Goal: Download file/media

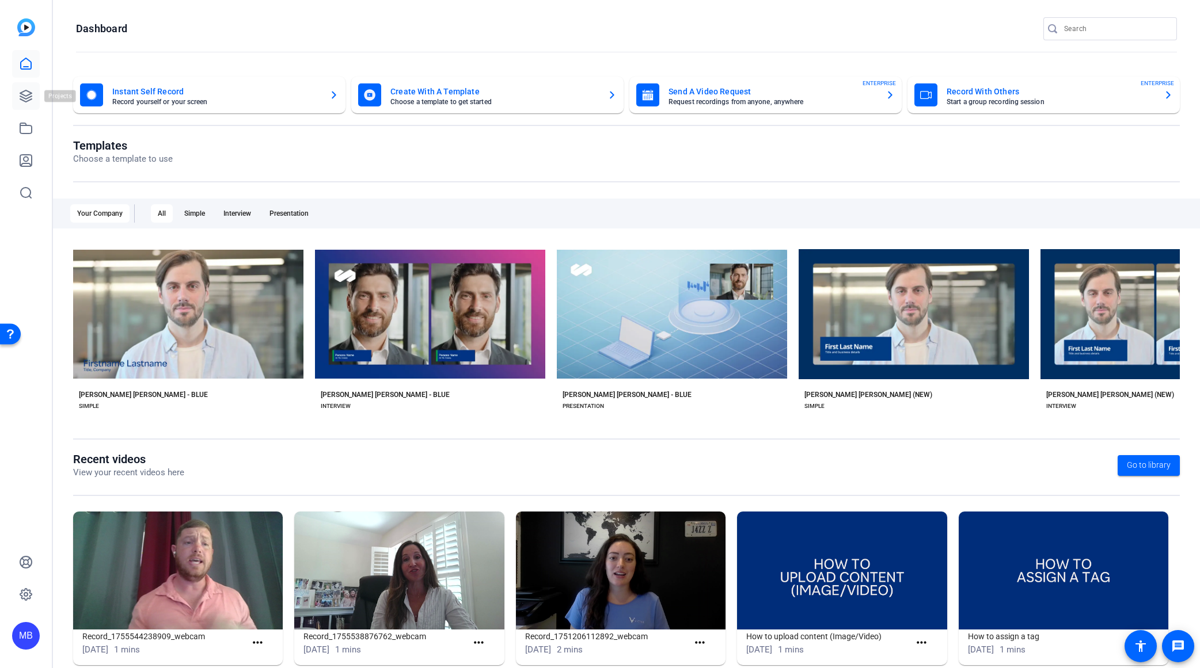
click at [21, 92] on icon at bounding box center [26, 96] width 12 height 12
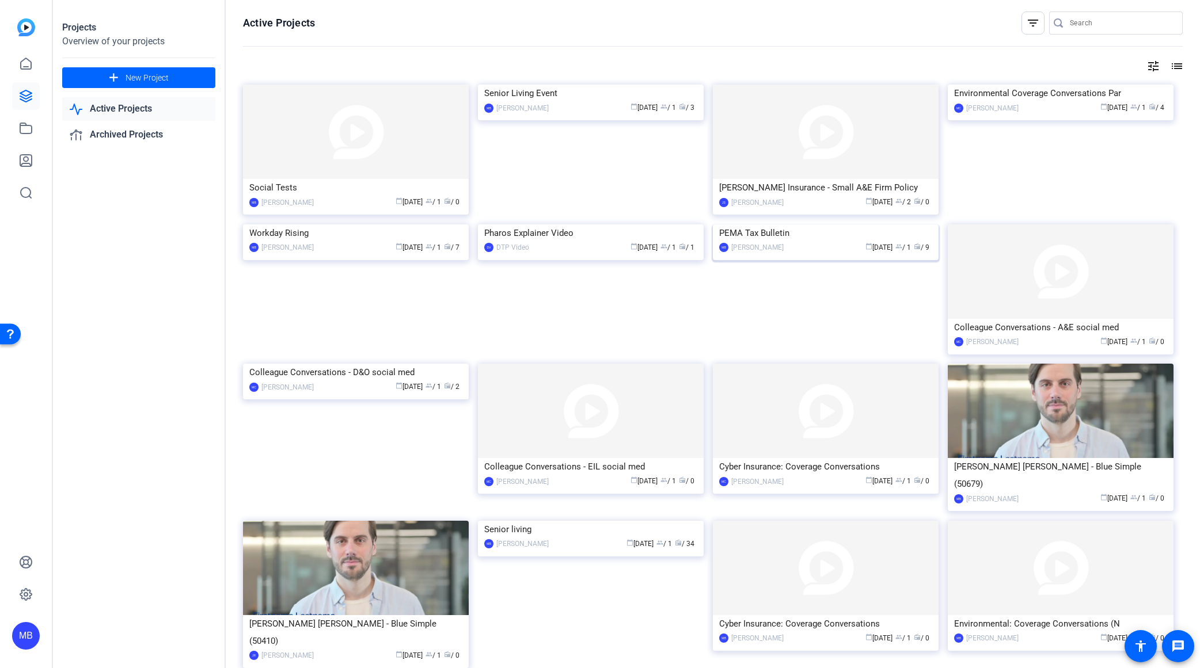
click at [781, 225] on img at bounding box center [826, 225] width 226 height 0
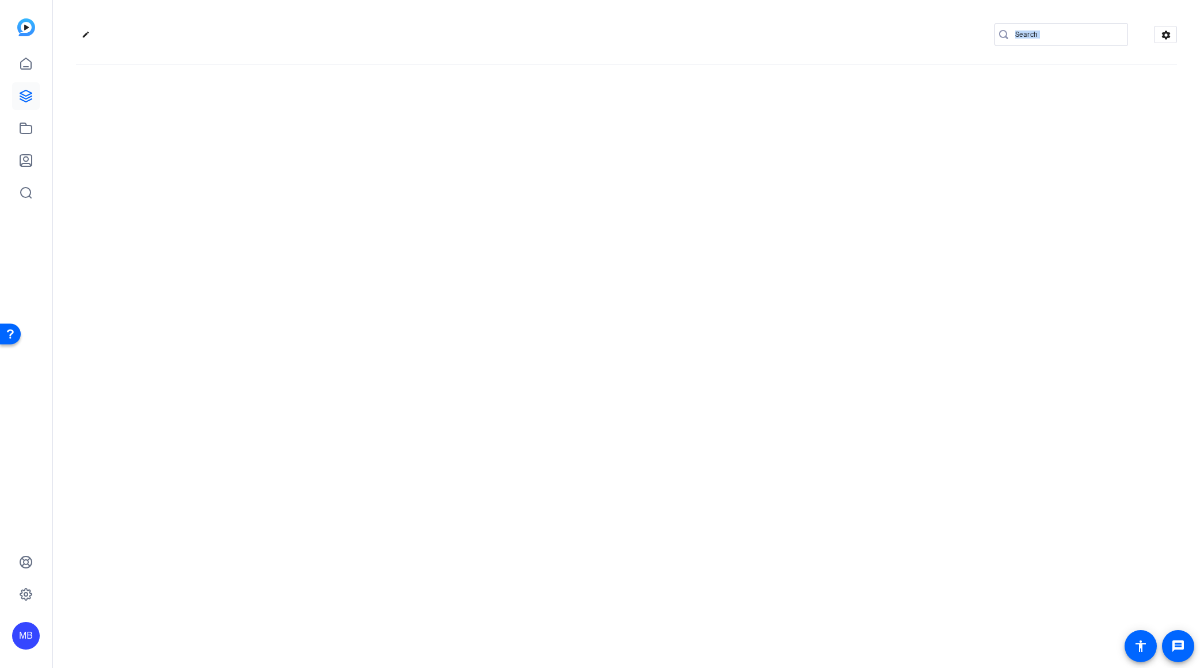
click at [781, 288] on div "edit settings" at bounding box center [626, 334] width 1147 height 668
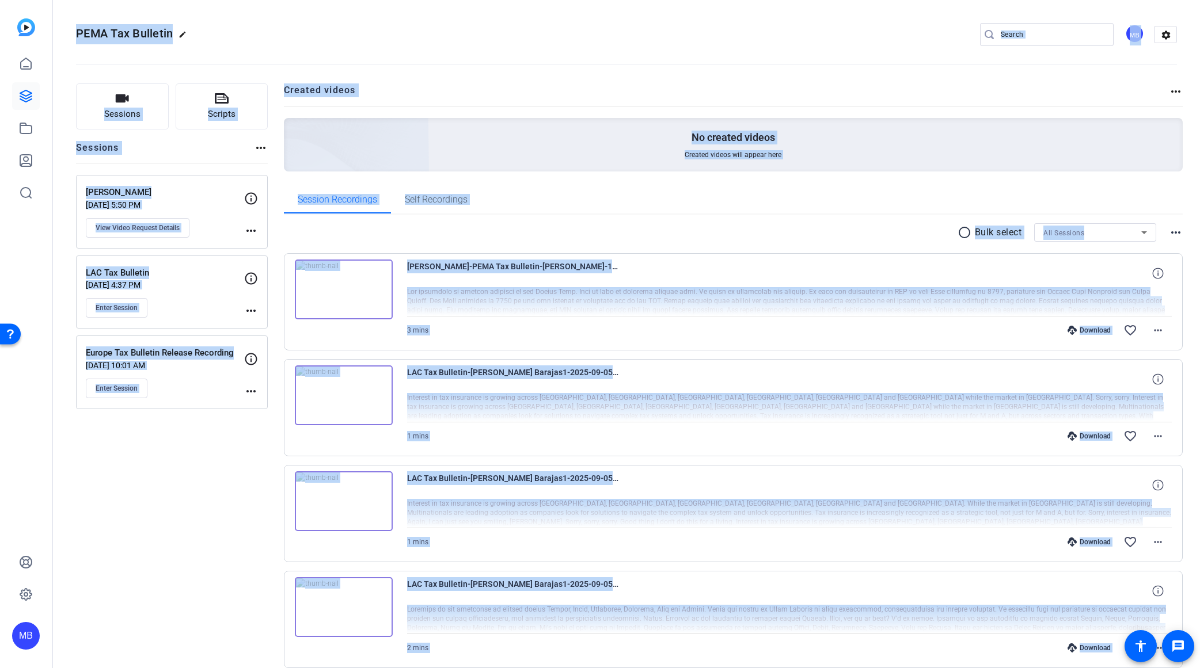
click at [481, 294] on div at bounding box center [789, 301] width 765 height 29
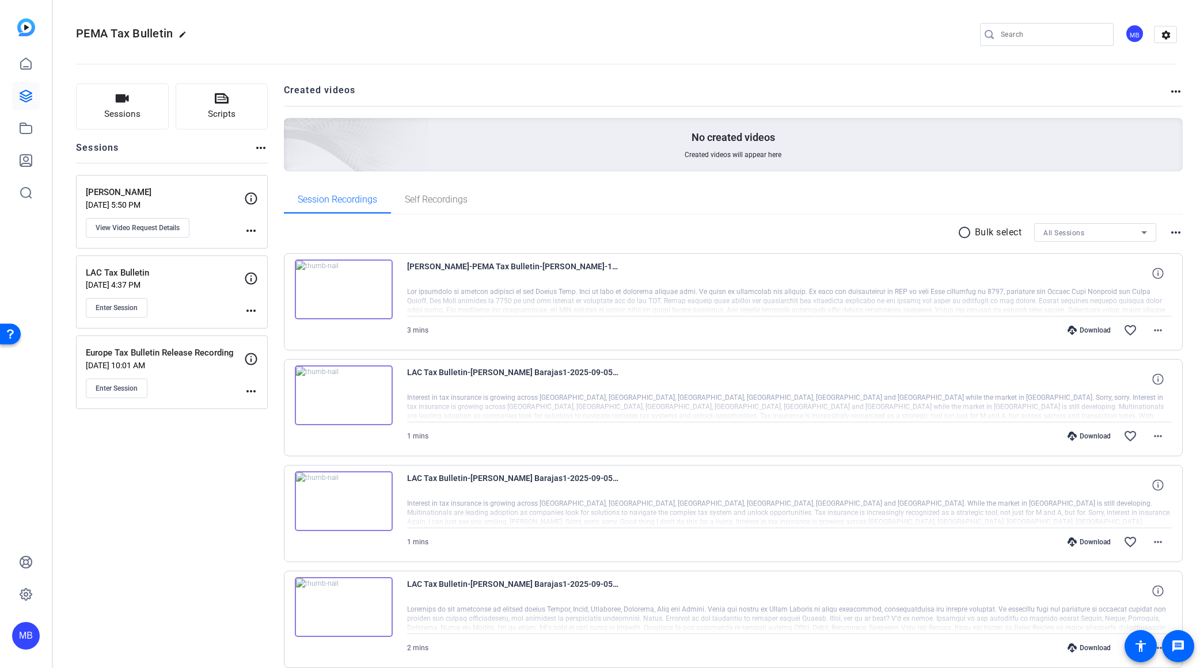
click at [353, 278] on img at bounding box center [344, 290] width 98 height 60
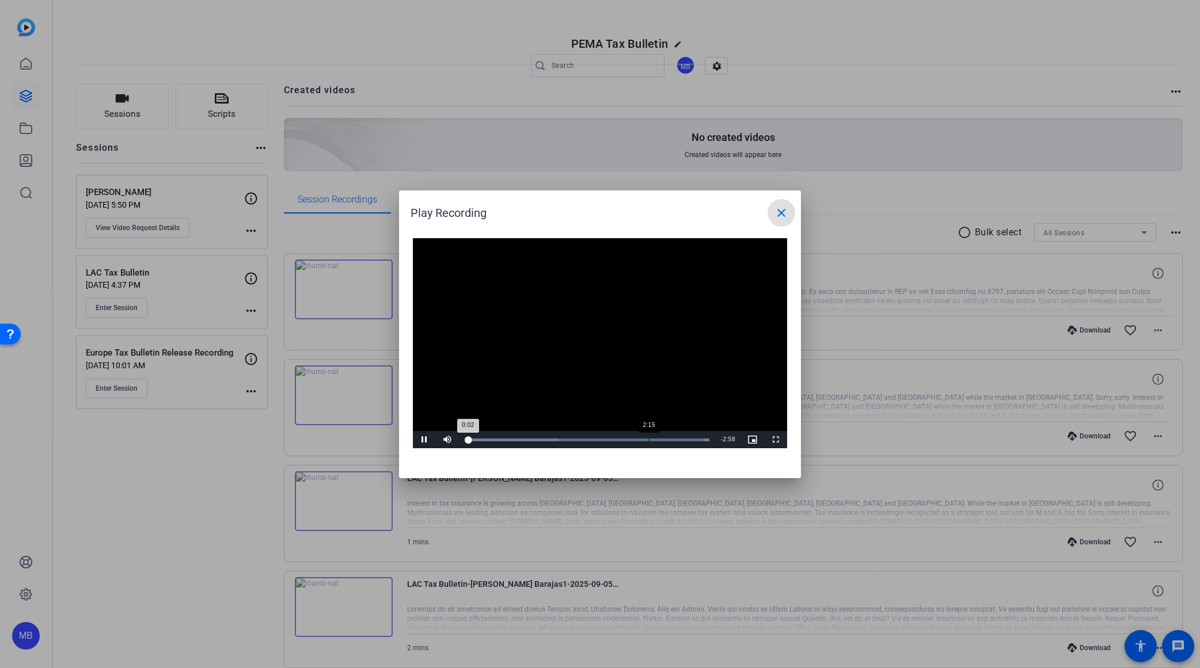
click at [648, 436] on div "Loaded : 100.00% 2:15 0:02" at bounding box center [587, 439] width 256 height 17
drag, startPoint x: 674, startPoint y: 439, endPoint x: 713, endPoint y: 440, distance: 39.2
click at [679, 439] on div "2:37" at bounding box center [679, 440] width 1 height 3
drag, startPoint x: 597, startPoint y: 435, endPoint x: 541, endPoint y: 440, distance: 56.1
click at [541, 440] on div "Loaded : 100.00% 0:50 0:50" at bounding box center [587, 439] width 256 height 17
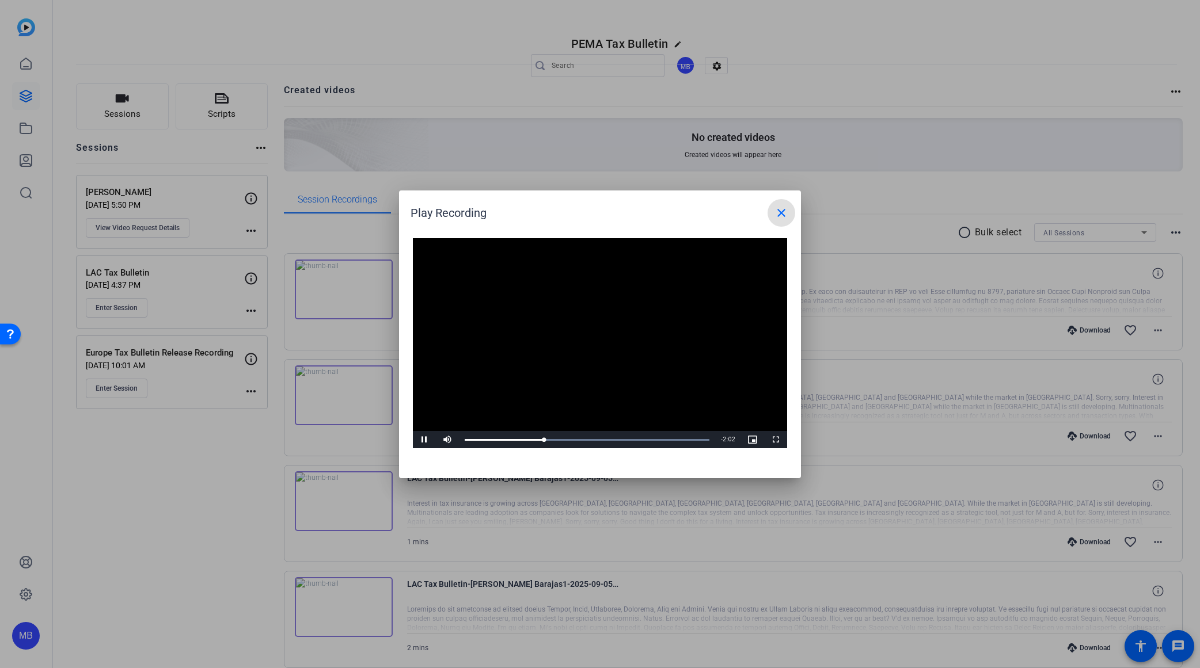
click at [766, 205] on div "Play Recording close" at bounding box center [602, 213] width 385 height 28
click at [780, 214] on mat-icon "close" at bounding box center [781, 213] width 14 height 14
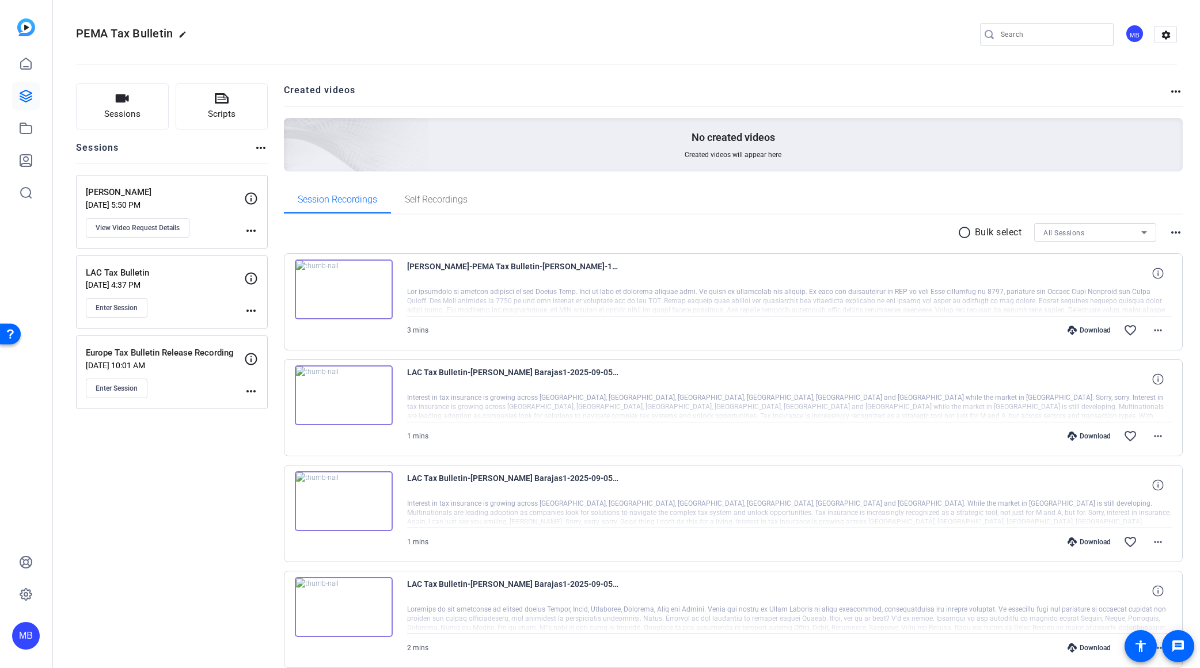
click at [216, 561] on div "Sessions Scripts Sessions more_horiz [PERSON_NAME] [DATE] 5:50 PM View Video Re…" at bounding box center [172, 658] width 192 height 1151
click at [643, 226] on div "radio_button_unchecked Bulk select All Sessions more_horiz" at bounding box center [733, 232] width 899 height 18
click at [1062, 335] on div "Download favorite_border more_horiz" at bounding box center [903, 331] width 535 height 28
click at [1077, 336] on div "Download favorite_border more_horiz" at bounding box center [903, 331] width 535 height 28
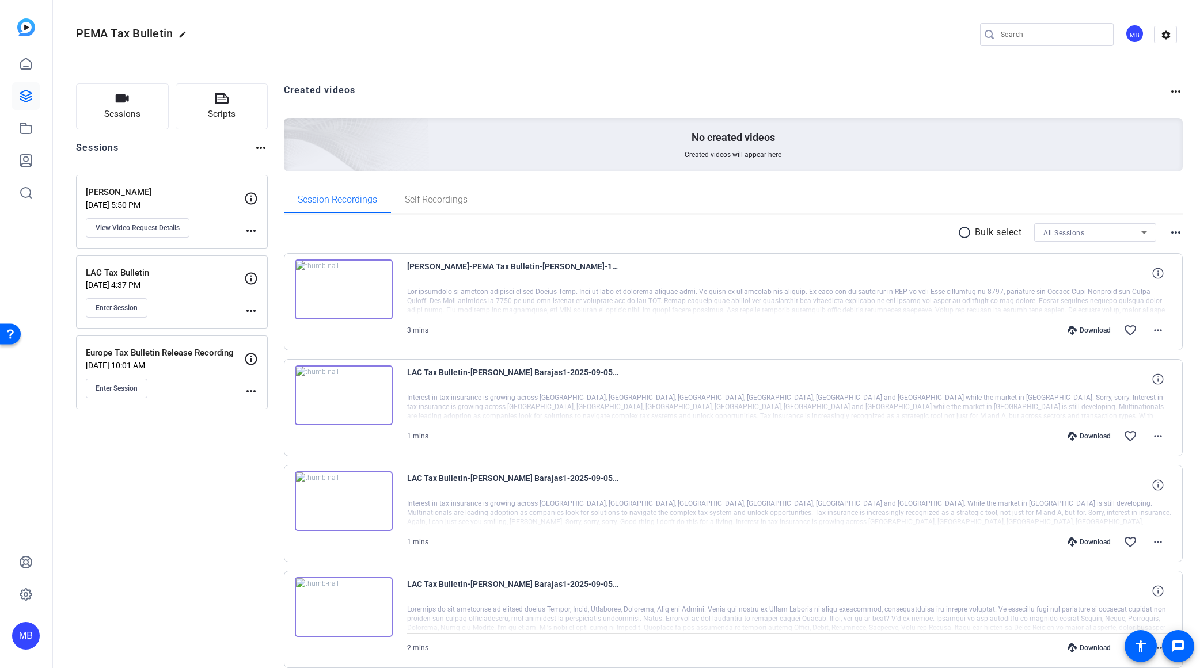
click at [1079, 329] on div "Download" at bounding box center [1089, 330] width 55 height 9
click at [1151, 329] on mat-icon "more_horiz" at bounding box center [1158, 331] width 14 height 14
click at [1127, 385] on span "Download MP4" at bounding box center [1121, 384] width 69 height 14
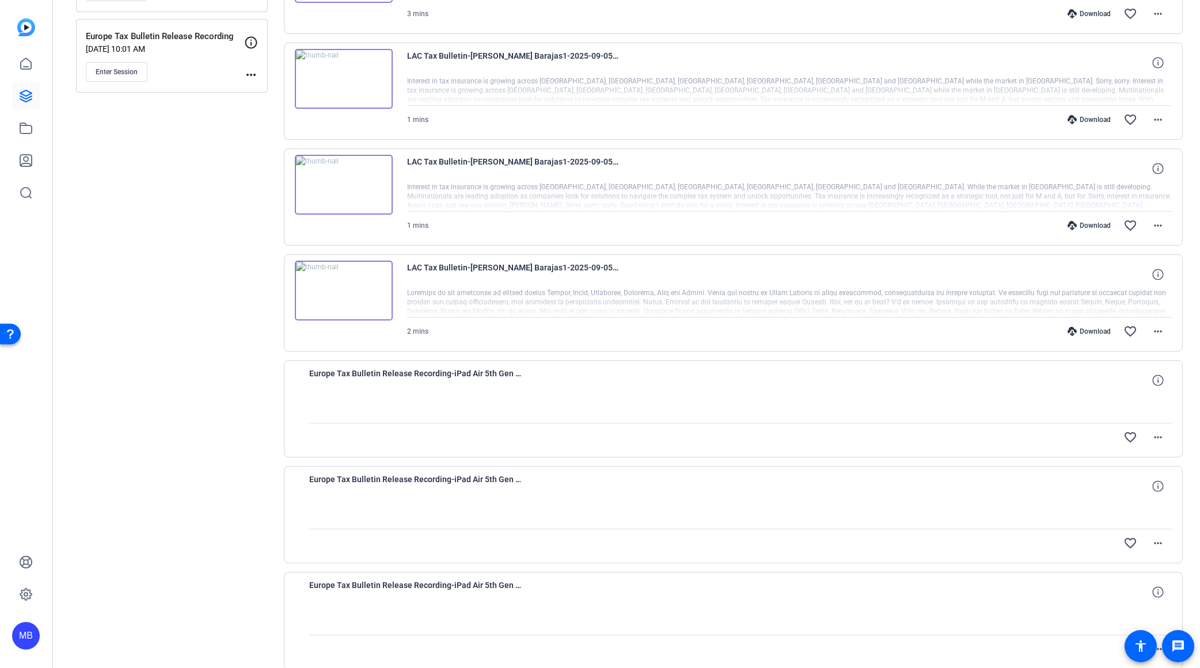
scroll to position [310, 0]
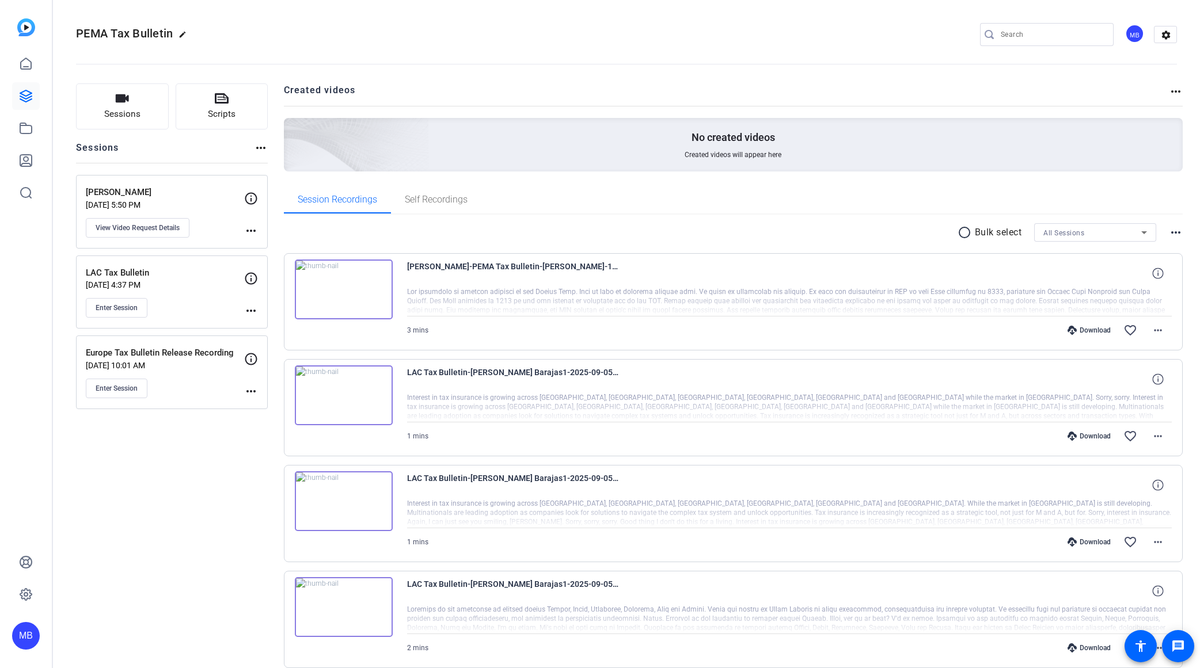
scroll to position [398, 0]
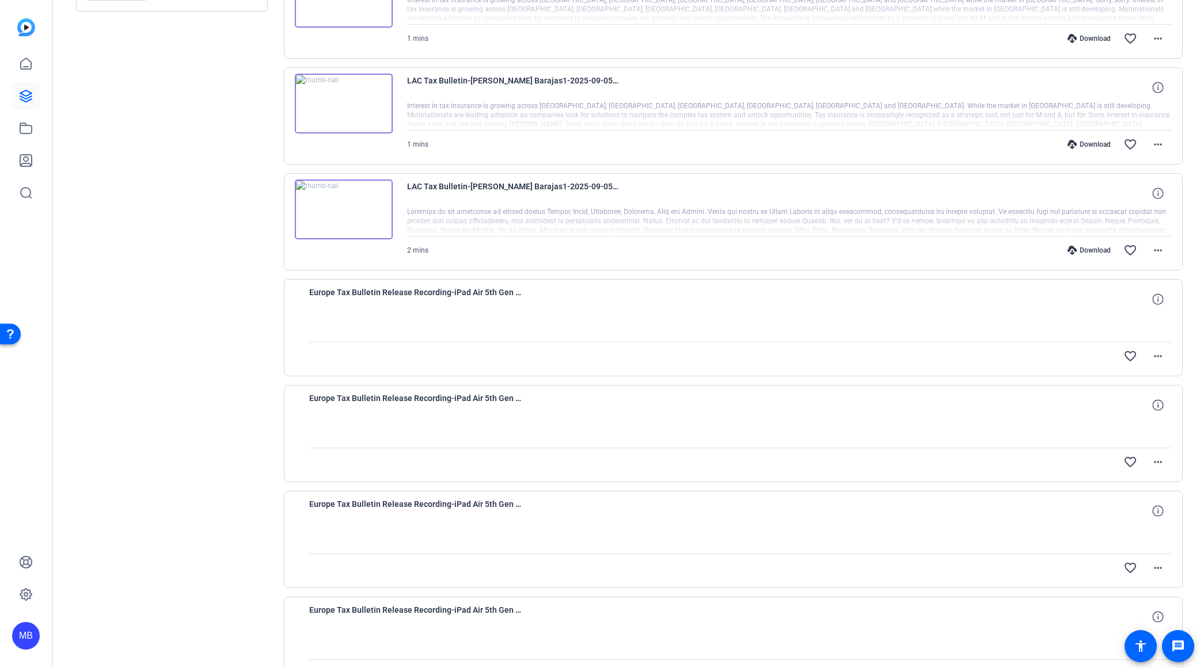
click at [880, 334] on div at bounding box center [740, 327] width 863 height 29
